Goal: Browse casually

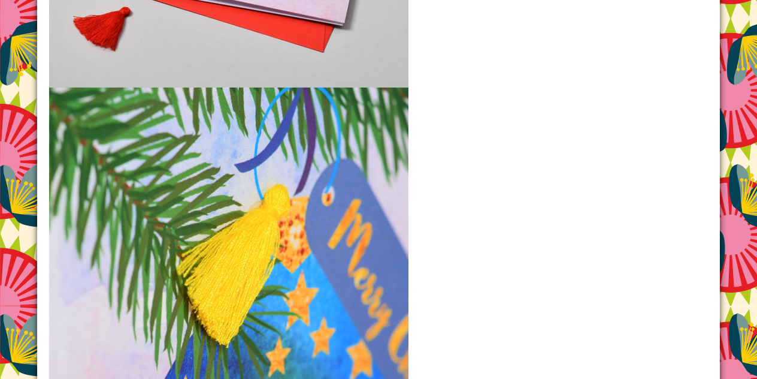
scroll to position [1514, 0]
